Goal: Task Accomplishment & Management: Complete application form

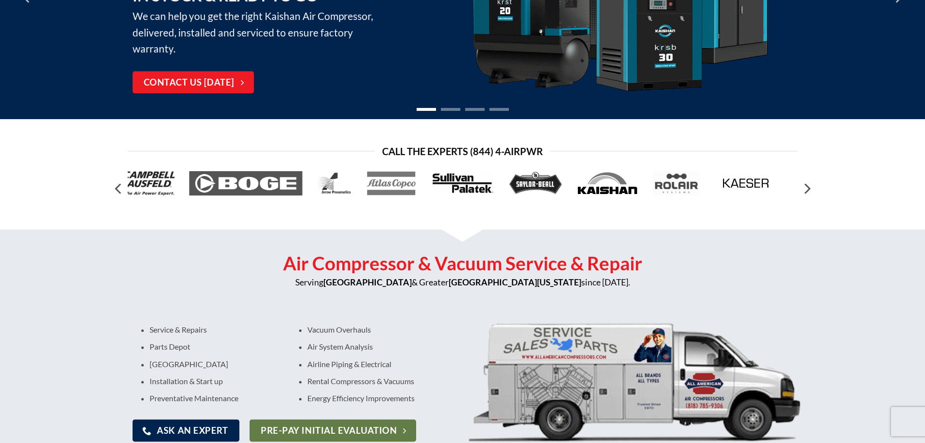
scroll to position [437, 0]
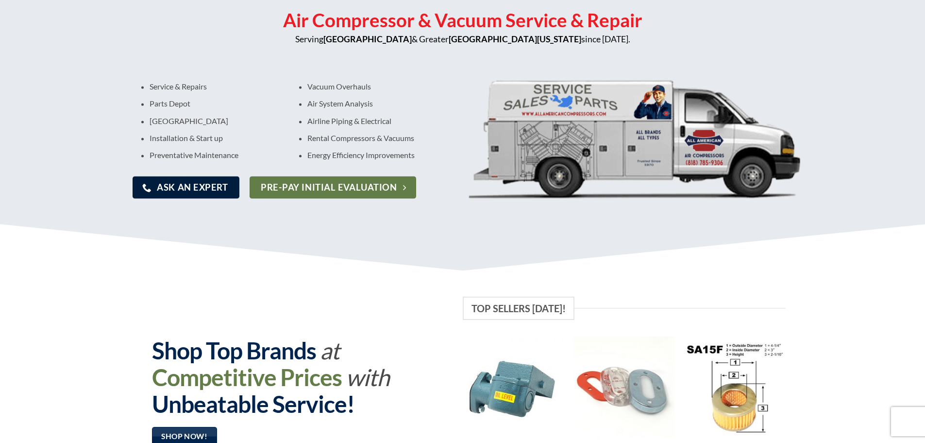
click at [192, 185] on span "Ask An Expert" at bounding box center [192, 187] width 71 height 14
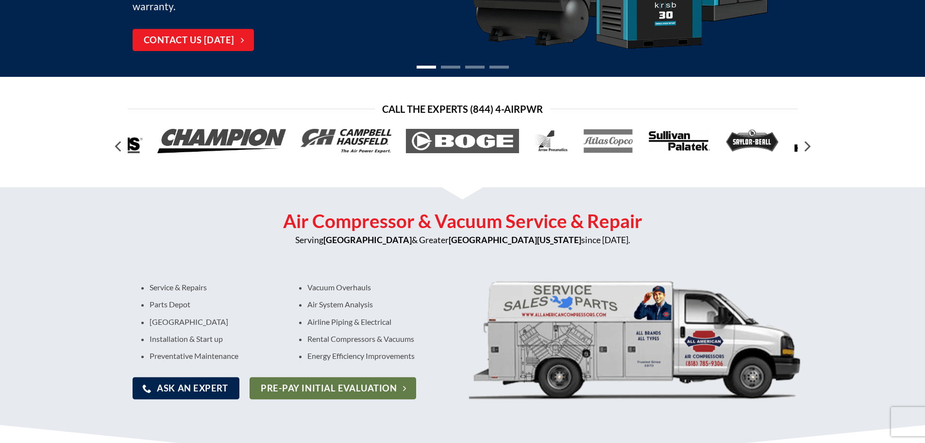
scroll to position [0, 0]
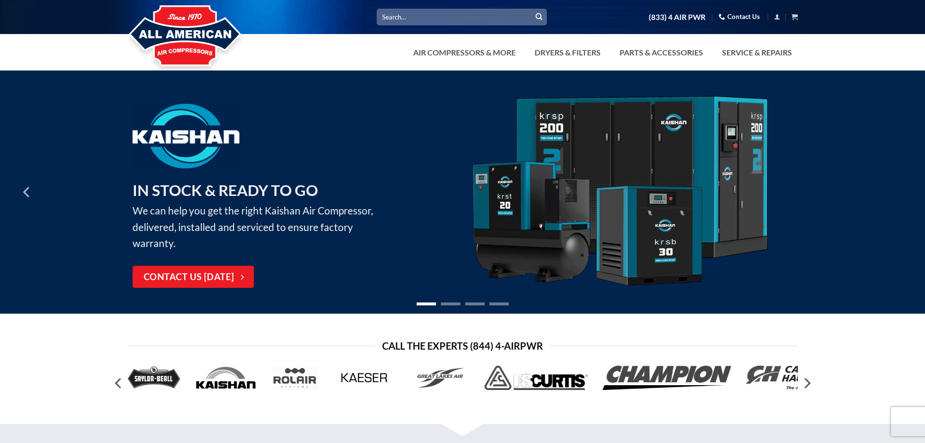
click at [897, 194] on icon "Next" at bounding box center [897, 191] width 17 height 17
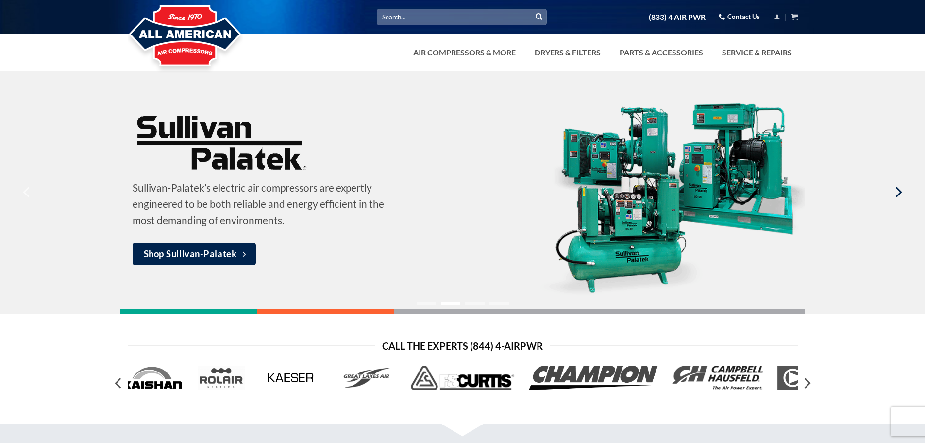
click at [899, 194] on icon "Next" at bounding box center [899, 192] width 6 height 11
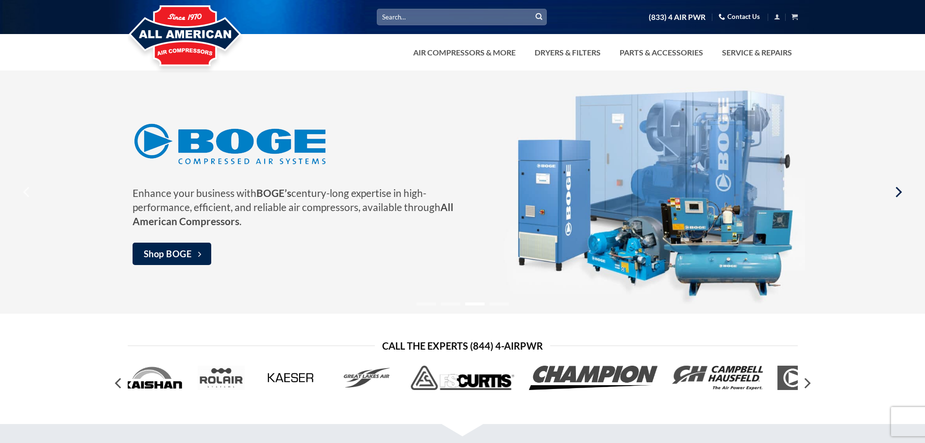
click at [899, 194] on icon "Next" at bounding box center [899, 192] width 6 height 11
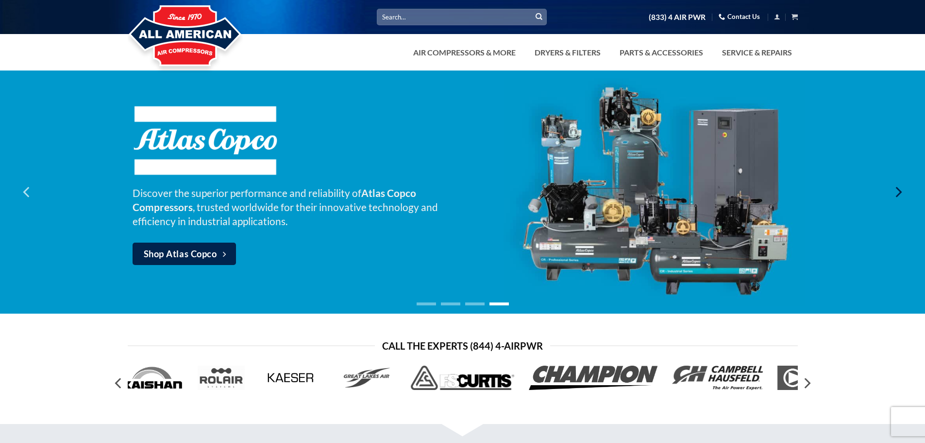
click at [899, 194] on icon "Next" at bounding box center [899, 192] width 6 height 11
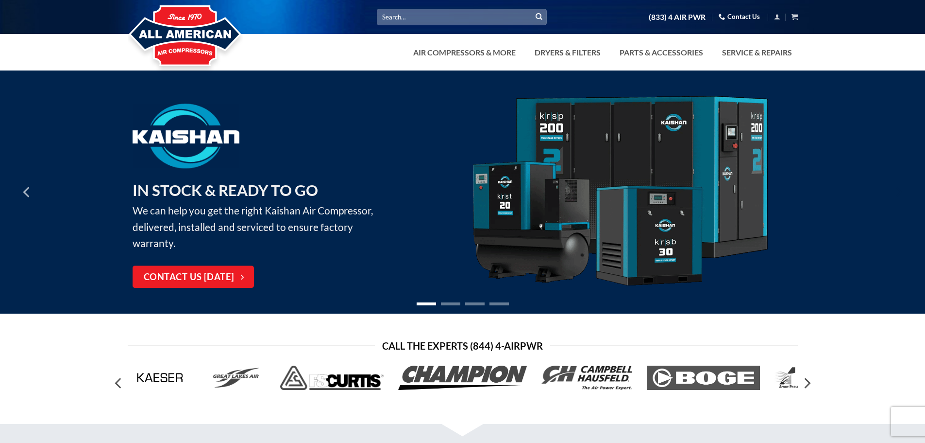
click at [899, 194] on icon "Next" at bounding box center [899, 192] width 6 height 11
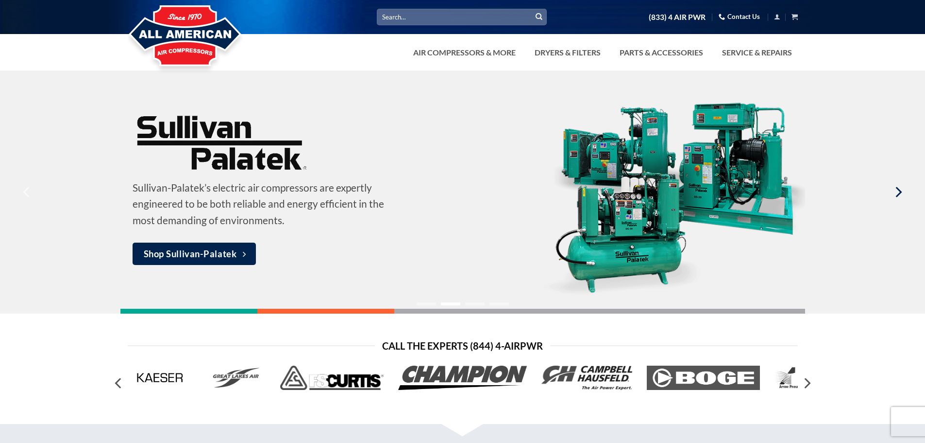
click at [900, 194] on icon "Next" at bounding box center [899, 192] width 6 height 11
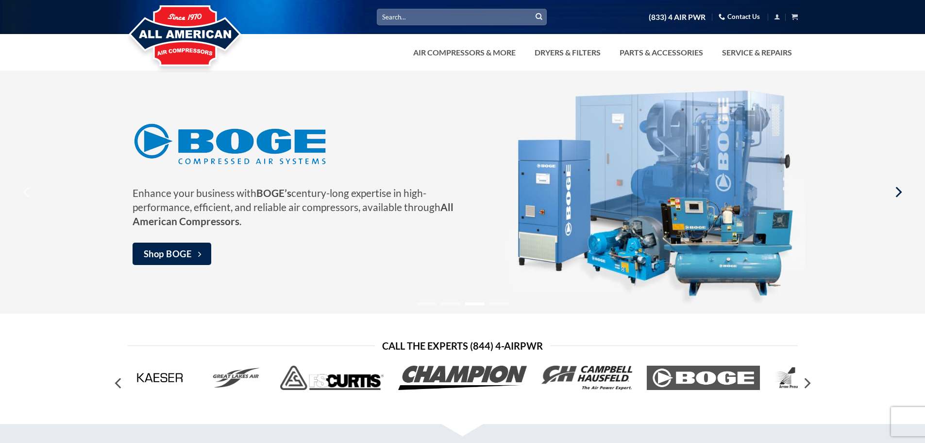
click at [900, 194] on icon "Next" at bounding box center [899, 192] width 6 height 11
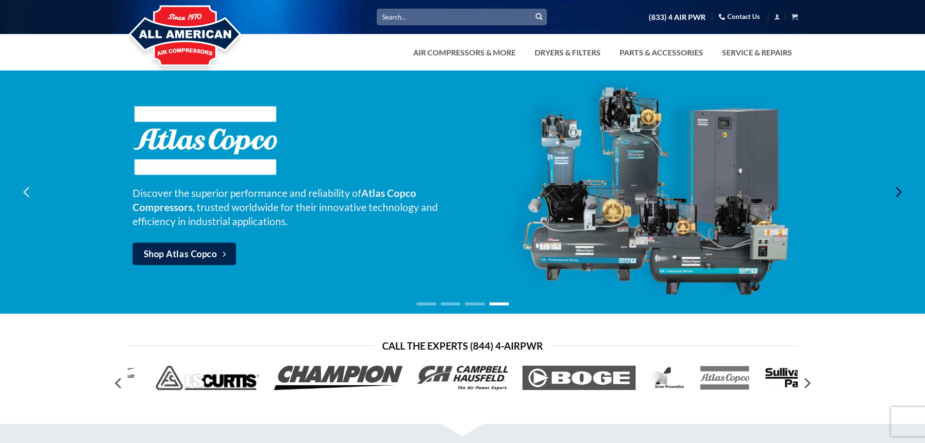
click at [900, 193] on icon "Next" at bounding box center [899, 192] width 6 height 11
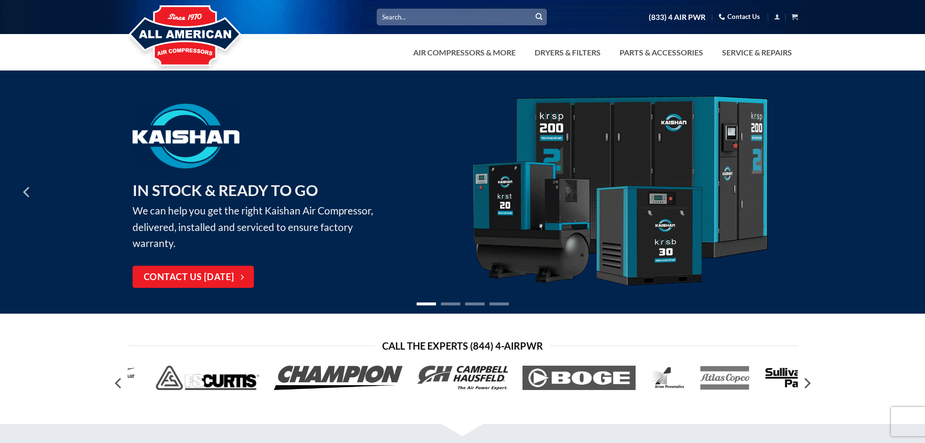
click at [900, 193] on icon "Next" at bounding box center [899, 192] width 6 height 11
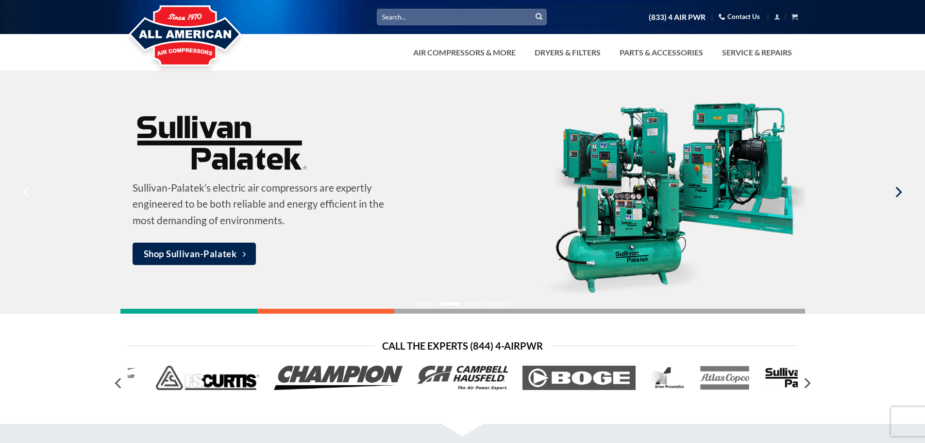
click at [900, 193] on icon "Next" at bounding box center [899, 192] width 6 height 11
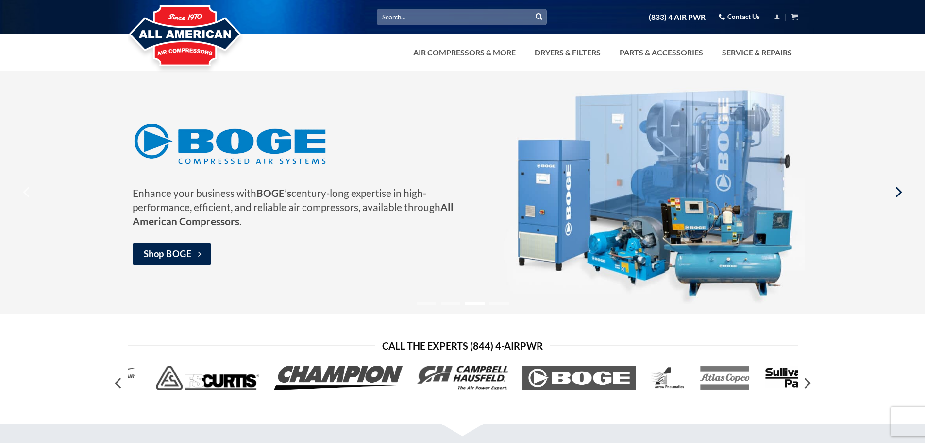
click at [900, 193] on icon "Next" at bounding box center [899, 192] width 6 height 11
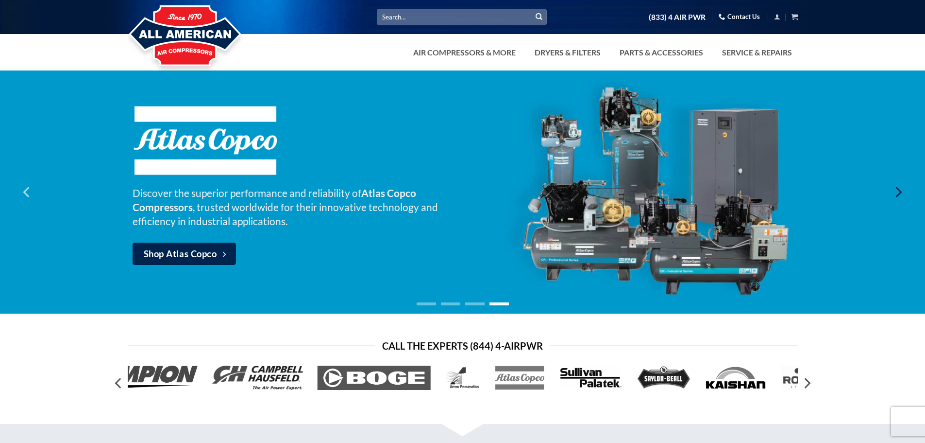
click at [897, 192] on icon "Next" at bounding box center [897, 191] width 17 height 17
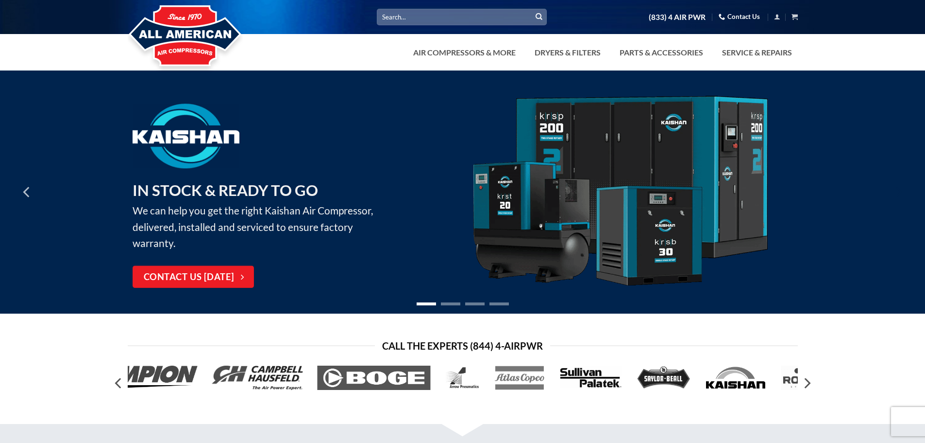
click at [897, 193] on icon "Next" at bounding box center [897, 191] width 17 height 17
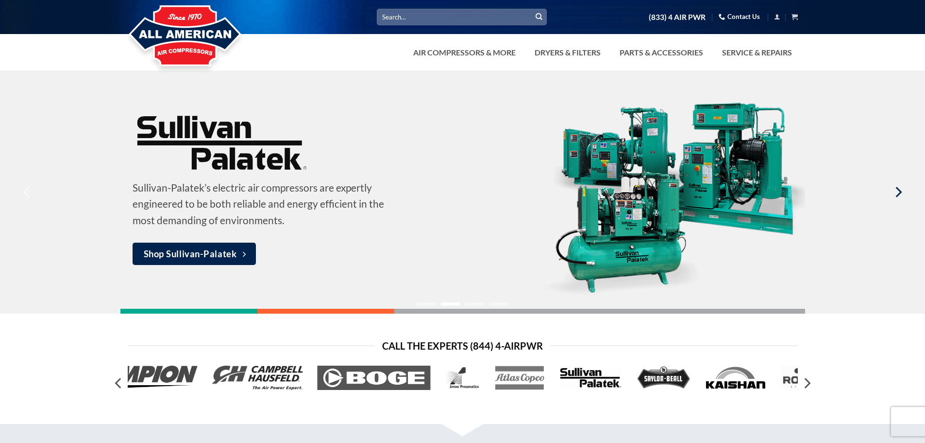
click at [899, 194] on icon "Next" at bounding box center [897, 191] width 17 height 17
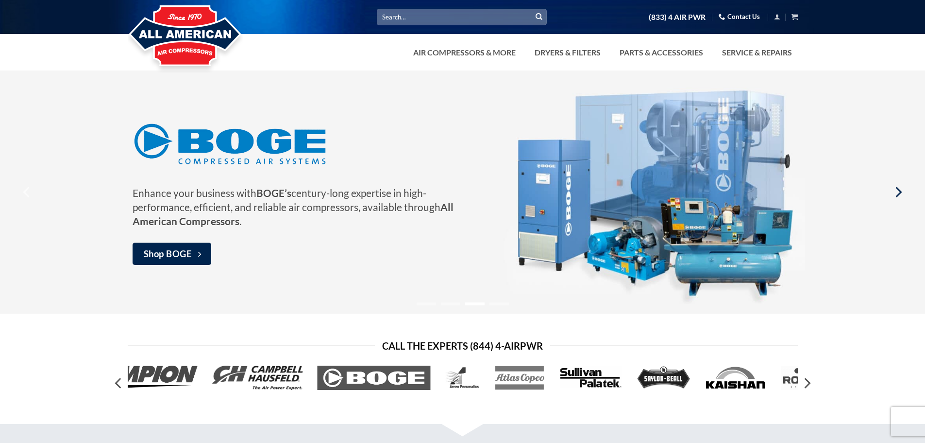
click at [899, 194] on icon "Next" at bounding box center [899, 192] width 6 height 11
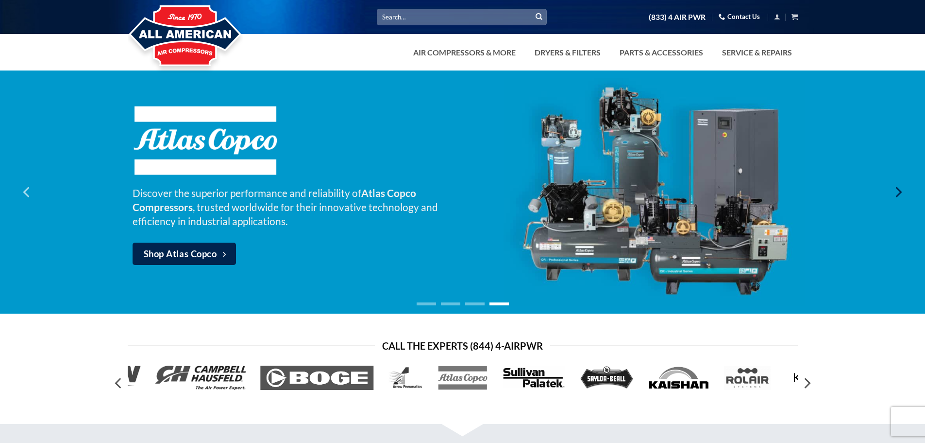
click at [901, 195] on icon "Next" at bounding box center [897, 191] width 17 height 17
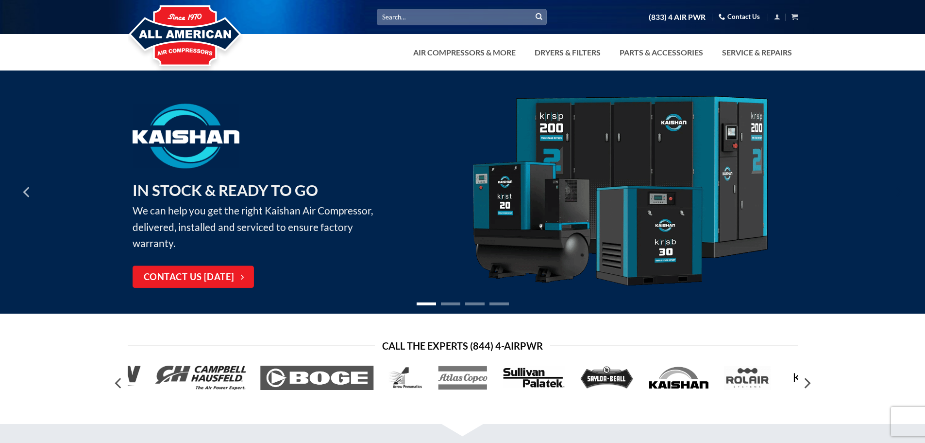
click at [901, 196] on icon "Next" at bounding box center [897, 191] width 17 height 17
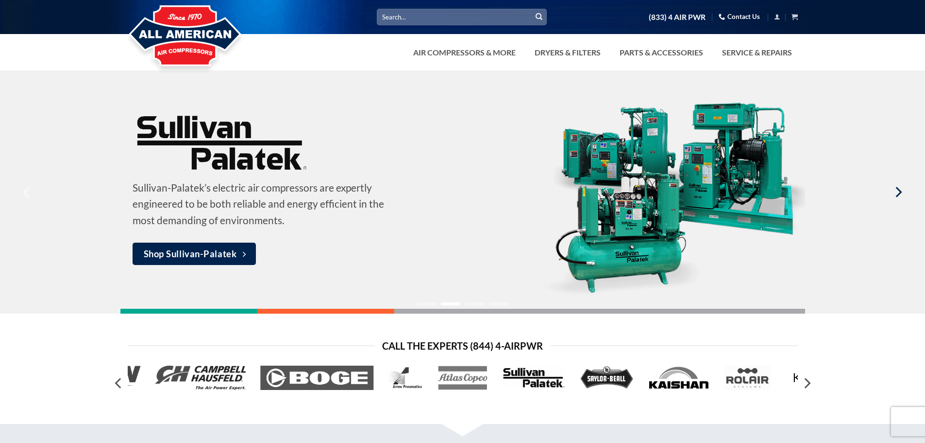
click at [900, 196] on icon "Next" at bounding box center [897, 191] width 17 height 17
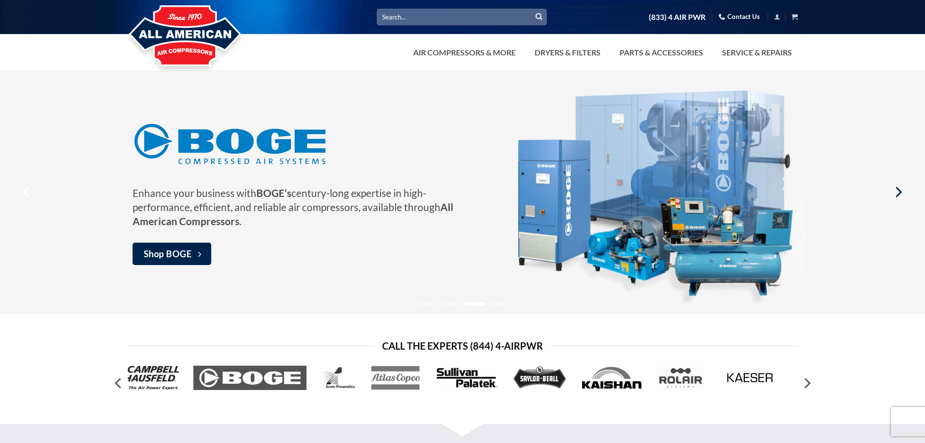
click at [900, 196] on icon "Next" at bounding box center [897, 191] width 17 height 17
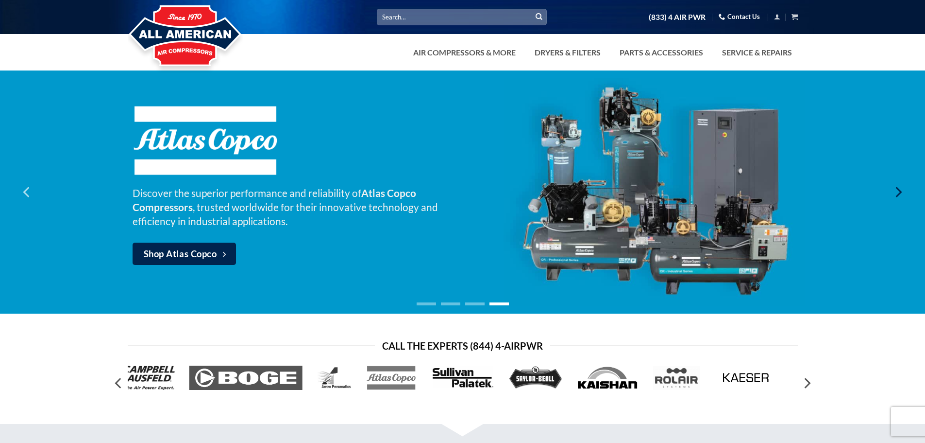
click at [900, 196] on icon "Next" at bounding box center [897, 191] width 17 height 17
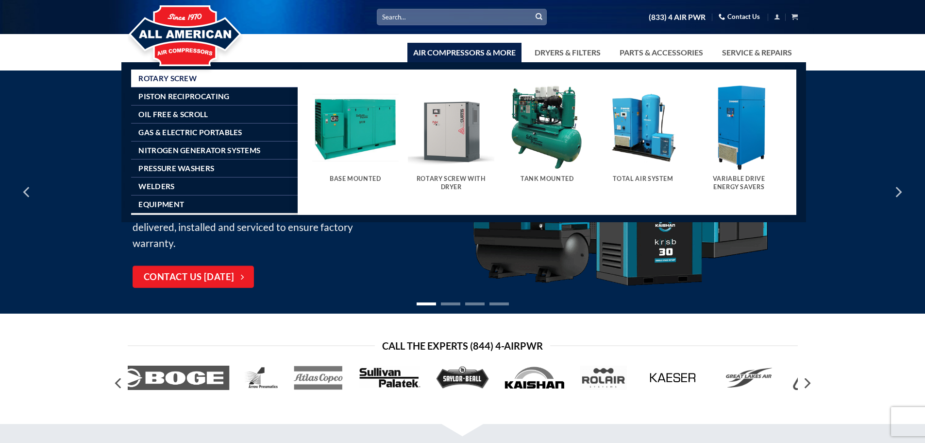
click at [500, 57] on link "Air Compressors & More" at bounding box center [465, 52] width 114 height 19
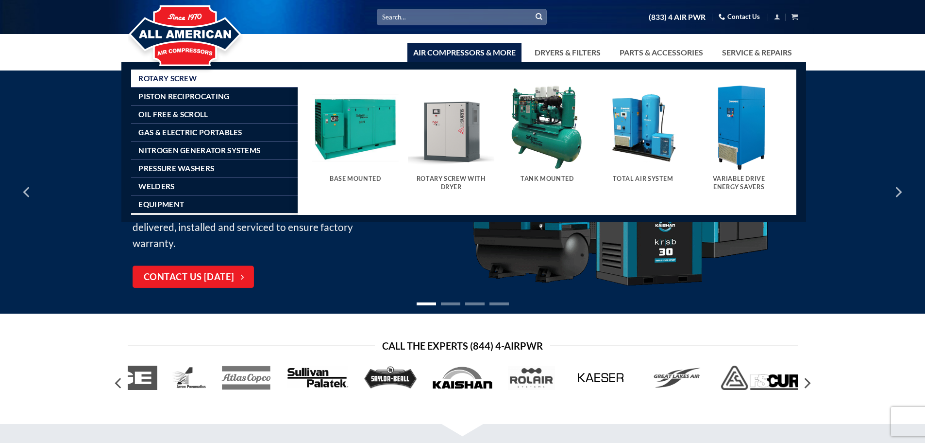
click at [471, 59] on link "Air Compressors & More" at bounding box center [465, 52] width 114 height 19
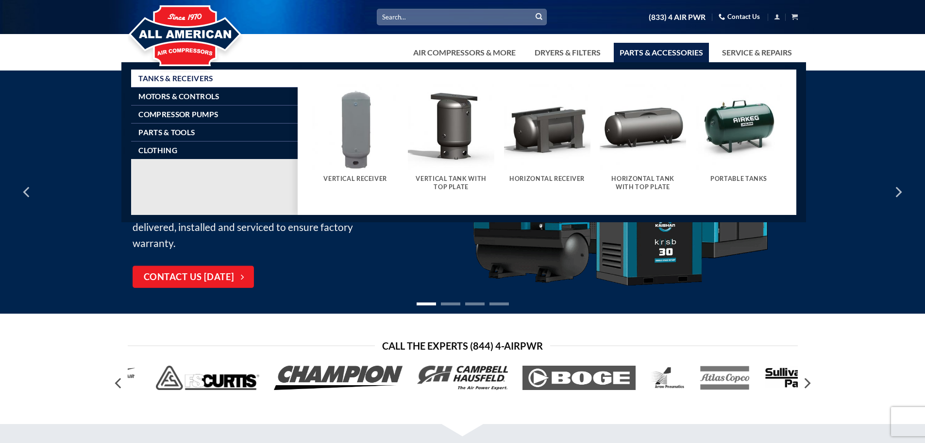
click at [665, 56] on link "Parts & Accessories" at bounding box center [661, 52] width 95 height 19
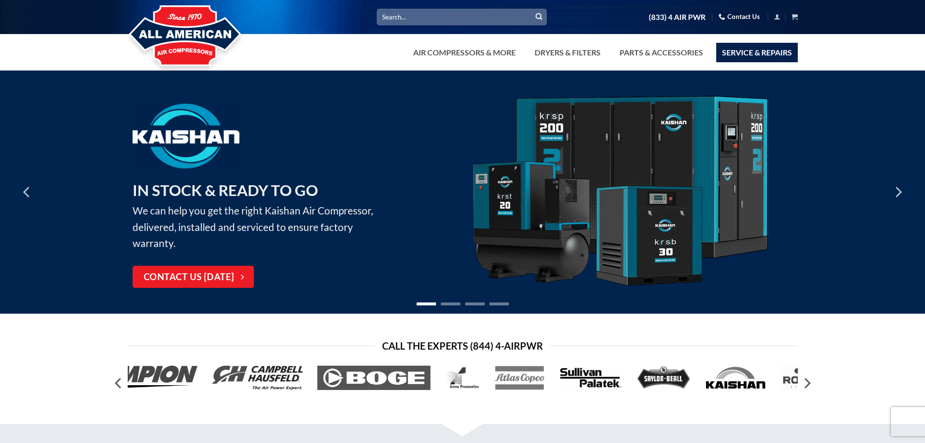
click at [740, 53] on link "Service & Repairs" at bounding box center [758, 52] width 82 height 19
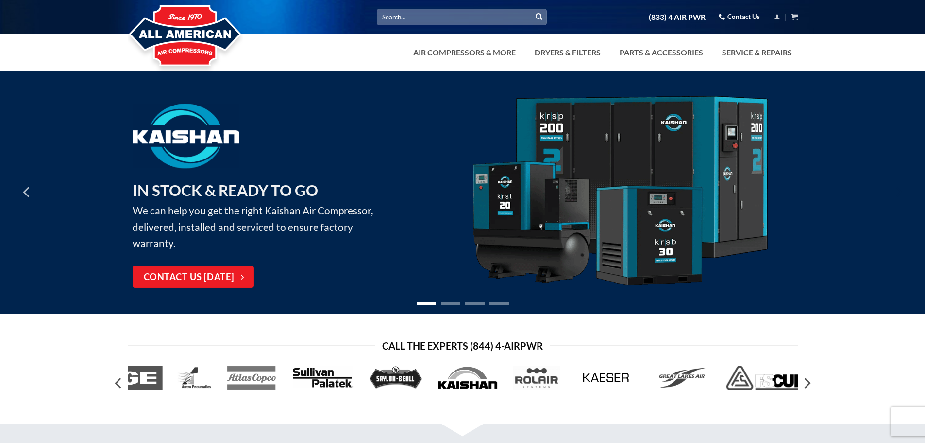
click at [897, 193] on icon "Next" at bounding box center [897, 191] width 17 height 17
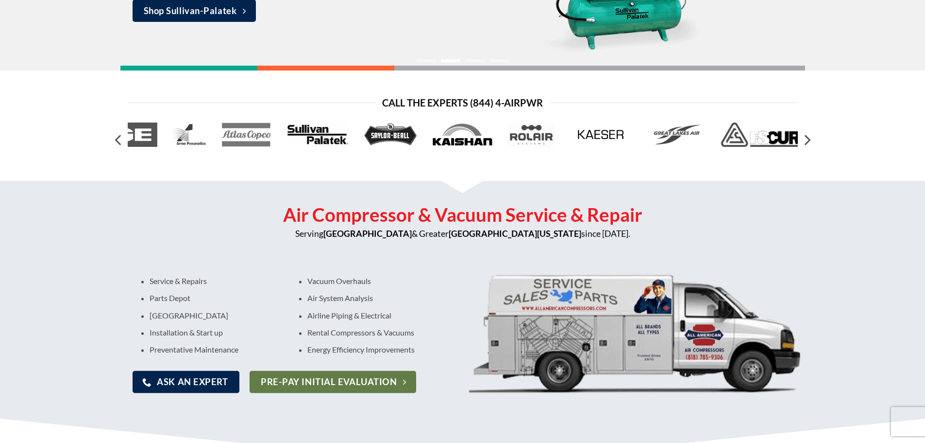
scroll to position [49, 0]
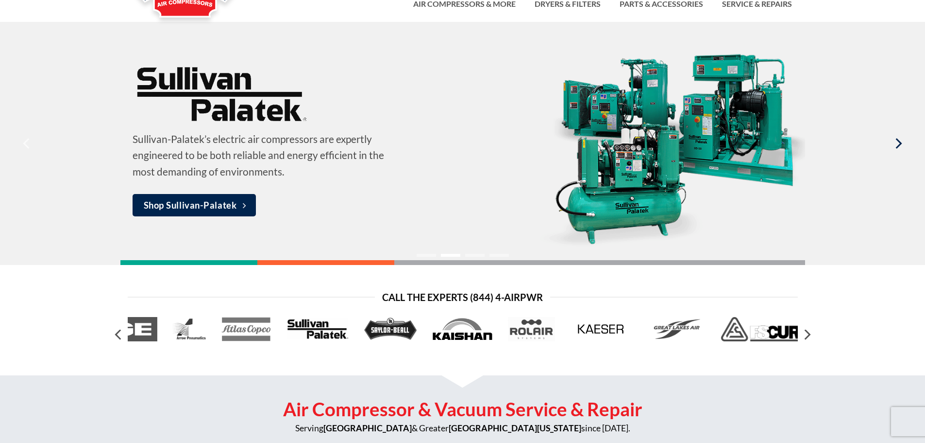
click at [900, 145] on icon "Next" at bounding box center [899, 143] width 6 height 11
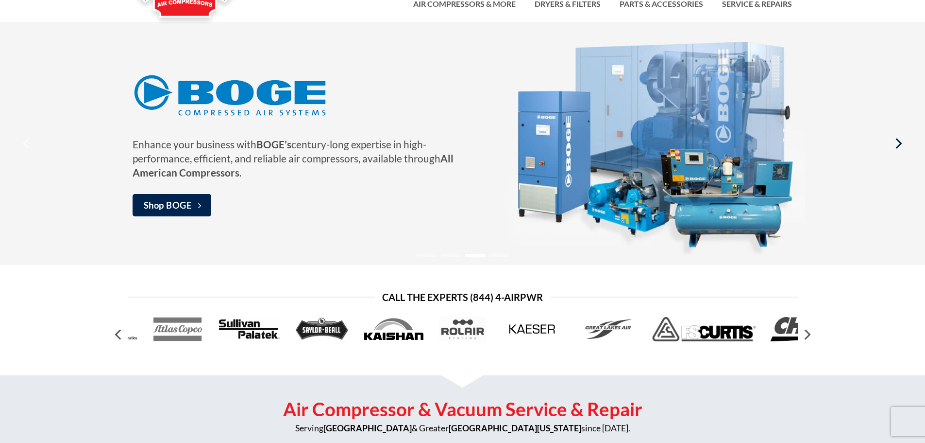
click at [900, 145] on icon "Next" at bounding box center [899, 143] width 6 height 11
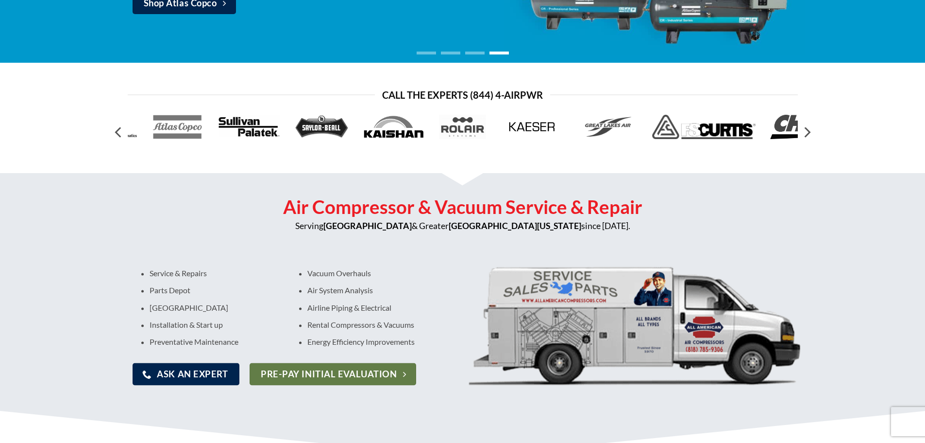
scroll to position [243, 0]
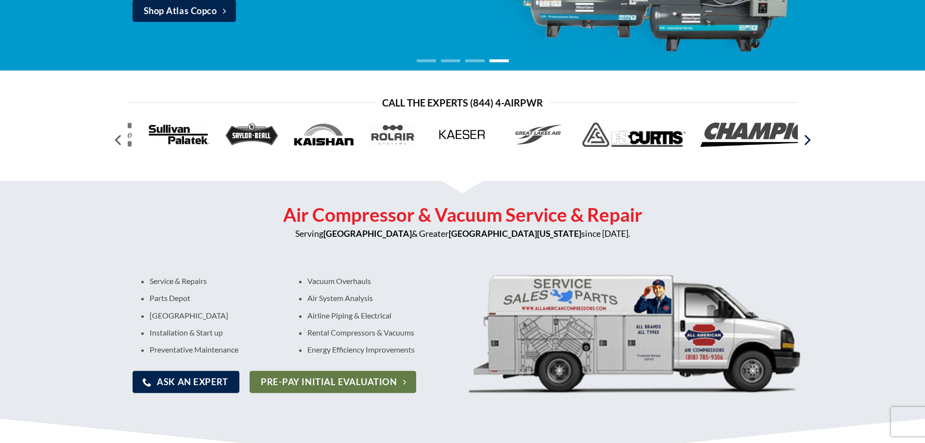
click at [807, 137] on icon "Next" at bounding box center [807, 140] width 6 height 11
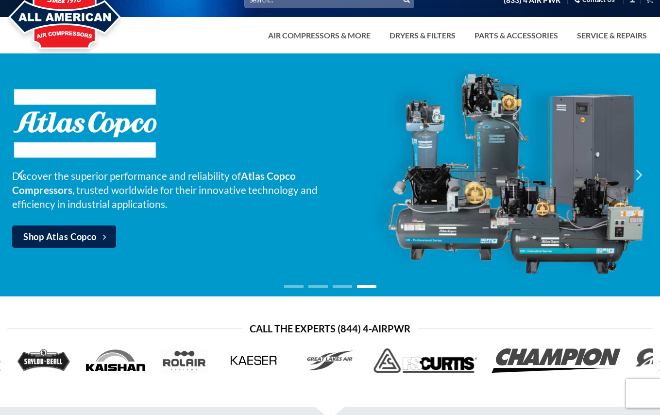
scroll to position [0, 0]
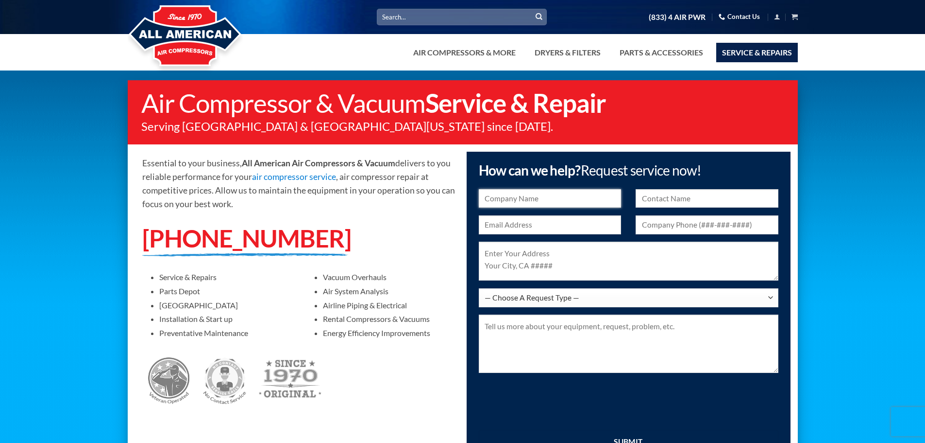
click at [576, 195] on input "text" at bounding box center [550, 198] width 143 height 19
type input "h"
type input "[PERSON_NAME] PLUMBING INC."
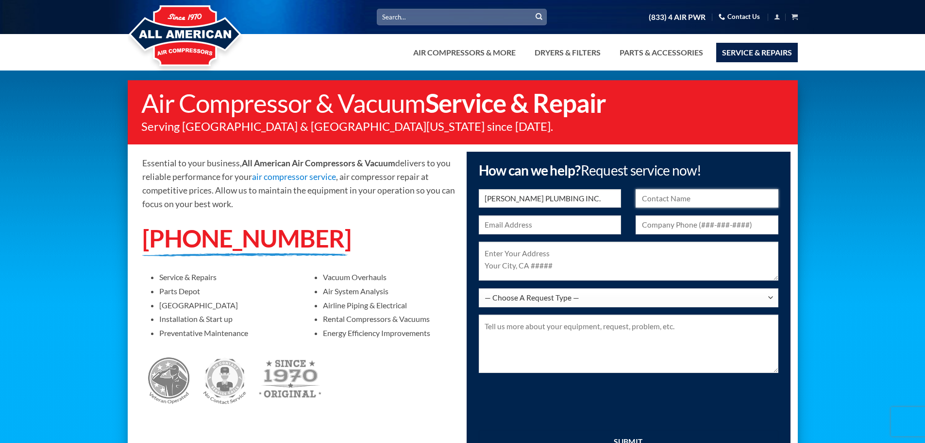
drag, startPoint x: 689, startPoint y: 199, endPoint x: 683, endPoint y: 199, distance: 6.3
click at [689, 199] on input "text" at bounding box center [707, 198] width 143 height 19
type input "[PERSON_NAME]"
click at [578, 218] on input "text" at bounding box center [550, 224] width 143 height 19
type input "[EMAIL_ADDRESS][DOMAIN_NAME]"
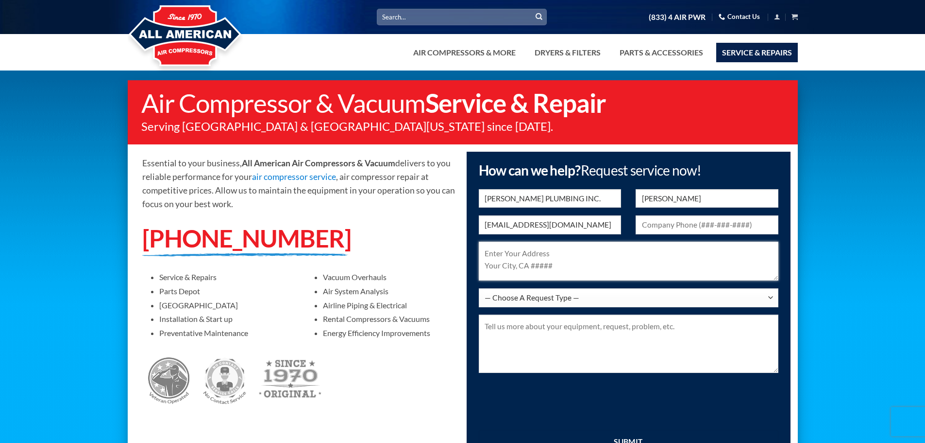
click at [572, 258] on textarea at bounding box center [629, 260] width 300 height 39
type textarea "[STREET_ADDRESS][PERSON_NAME]"
click at [602, 300] on select "— Choose A Request Type — I Have A Question Service & Repair Parts & Accessorie…" at bounding box center [629, 297] width 300 height 19
select select "Parts & Accessories"
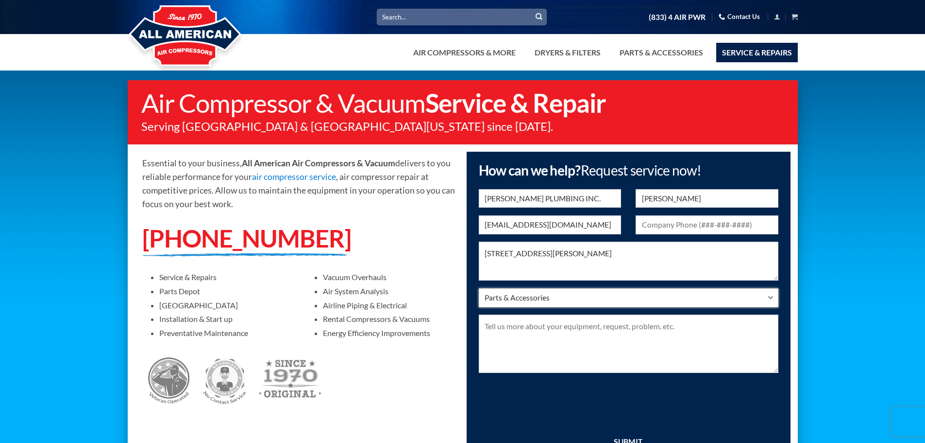
click at [479, 288] on select "— Choose A Request Type — I Have A Question Service & Repair Parts & Accessorie…" at bounding box center [629, 297] width 300 height 19
click at [568, 333] on textarea at bounding box center [629, 343] width 300 height 58
type textarea "Hi Can you please let me know if you have this part in stock? If so, price and …"
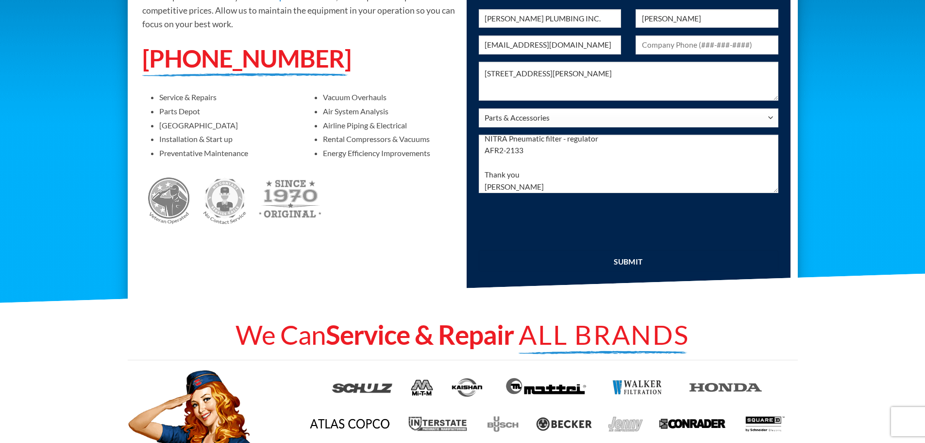
scroll to position [194, 0]
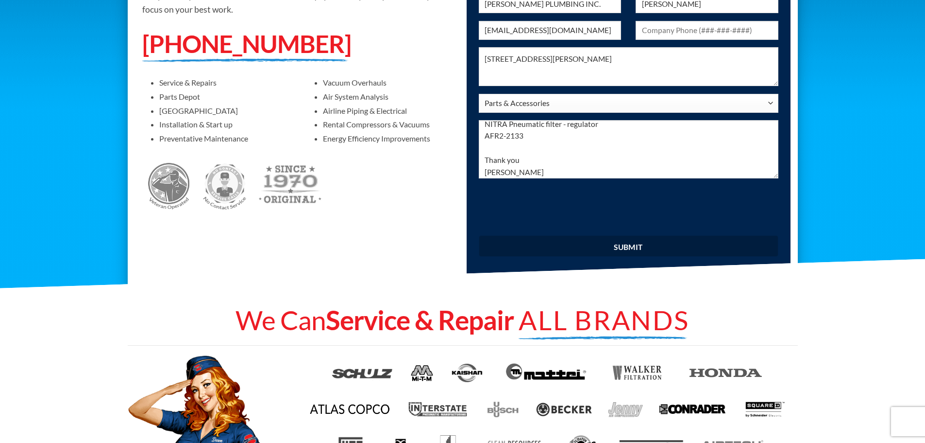
click at [634, 248] on input "submit" at bounding box center [629, 245] width 300 height 21
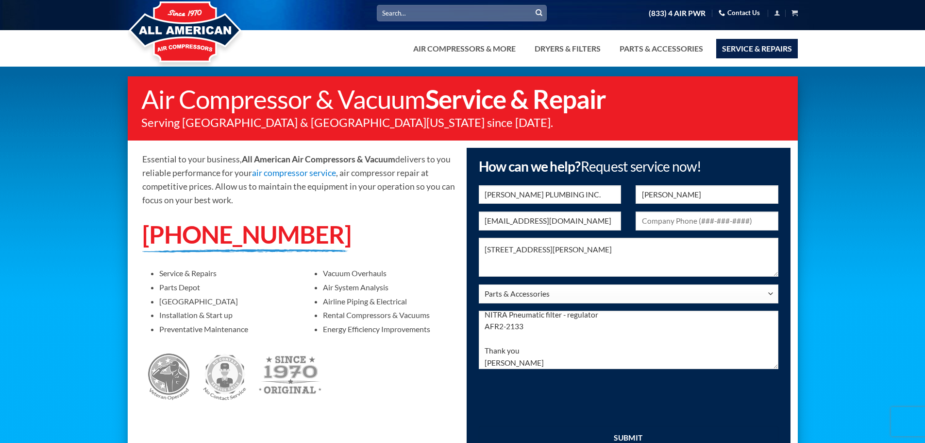
scroll to position [0, 0]
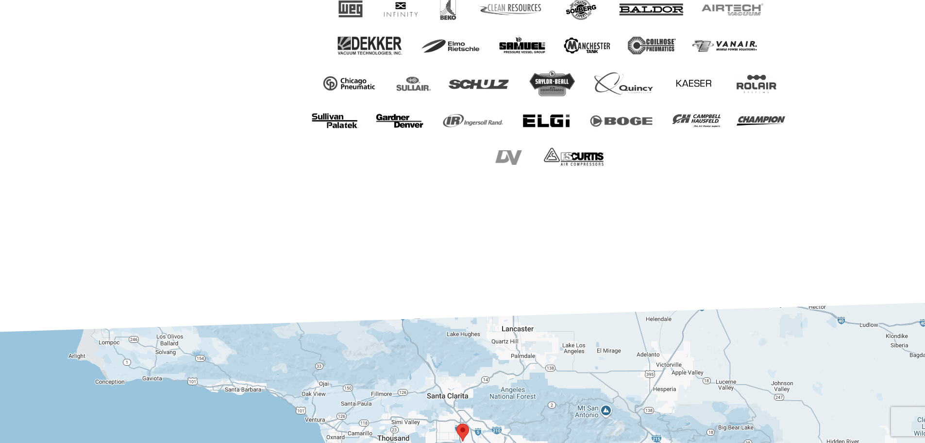
scroll to position [485, 0]
